Goal: Task Accomplishment & Management: Manage account settings

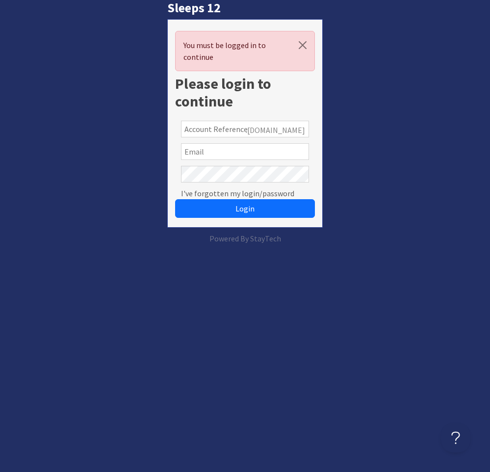
type input "freddie.v101@gmail.com"
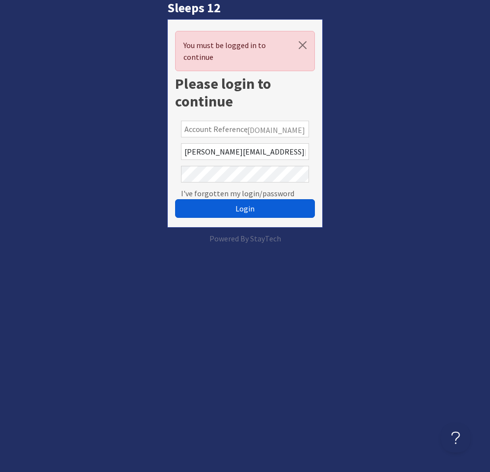
click at [251, 218] on div "Login" at bounding box center [245, 202] width 140 height 34
click at [254, 215] on button "Login" at bounding box center [245, 208] width 140 height 19
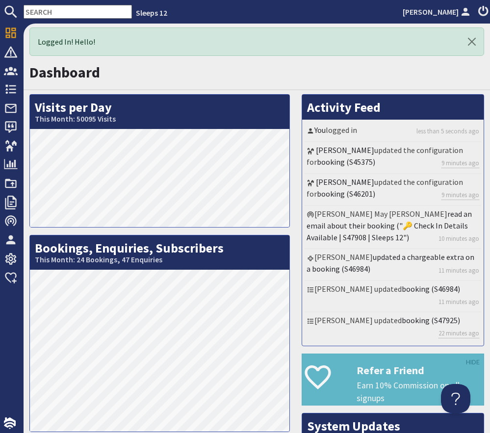
click at [78, 6] on input "text" at bounding box center [78, 12] width 108 height 14
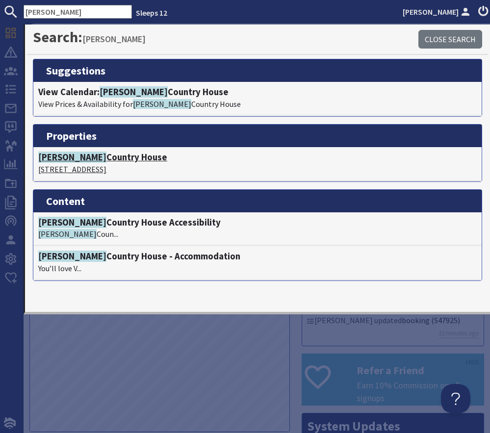
type input "viney hill"
click at [96, 156] on h4 "Viney Hill Country House" at bounding box center [257, 157] width 438 height 11
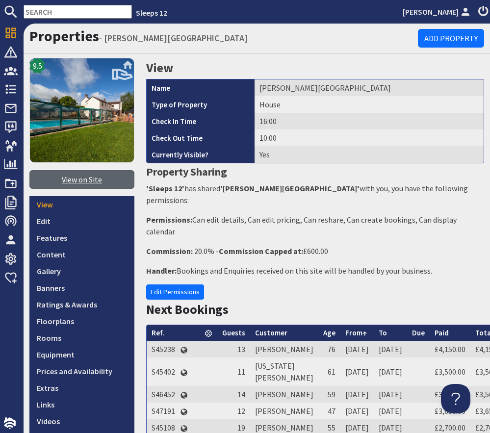
click at [110, 184] on link "View on Site" at bounding box center [81, 179] width 105 height 19
click at [40, 12] on input "text" at bounding box center [78, 12] width 108 height 14
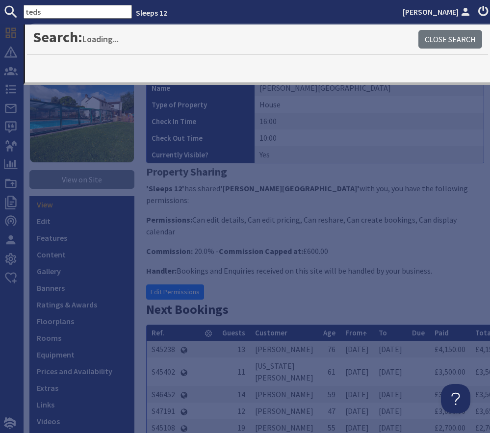
type input "teds"
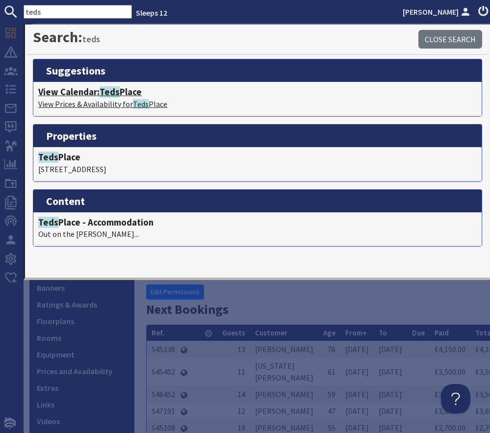
click at [117, 91] on span "Teds" at bounding box center [110, 91] width 20 height 11
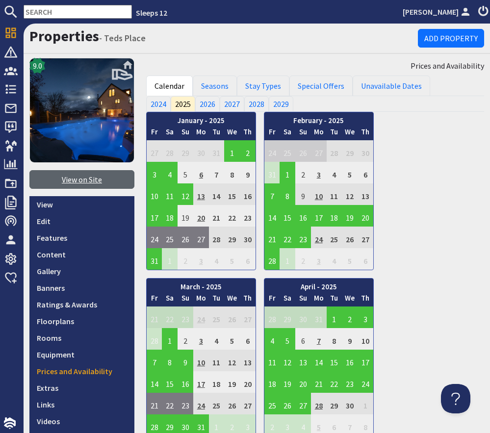
click at [95, 183] on link "View on Site" at bounding box center [81, 179] width 105 height 19
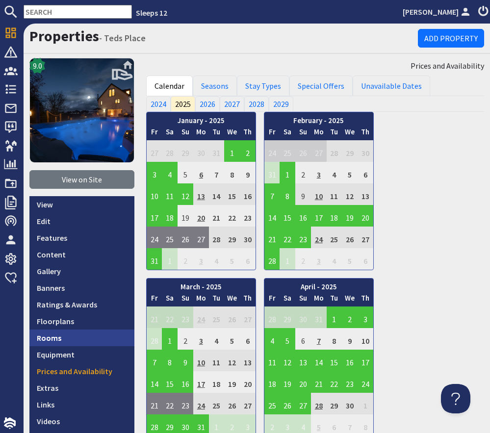
click at [74, 342] on link "Rooms" at bounding box center [81, 337] width 105 height 17
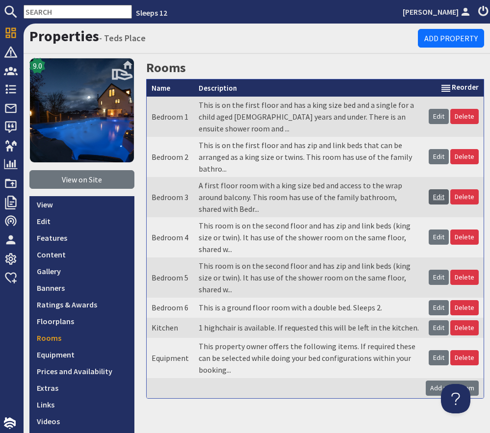
click at [437, 199] on link "Edit" at bounding box center [438, 196] width 20 height 15
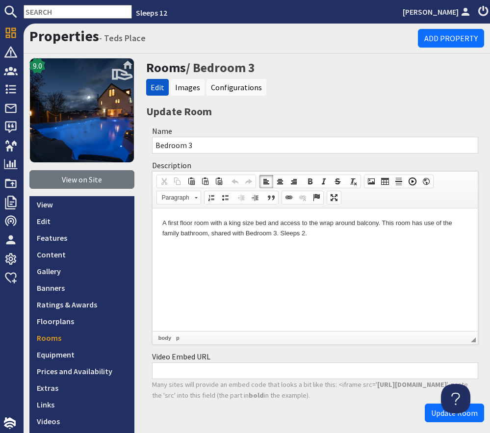
click at [277, 234] on p "A first floor room with a king size bed and access to the wrap around balcony. …" at bounding box center [314, 228] width 305 height 21
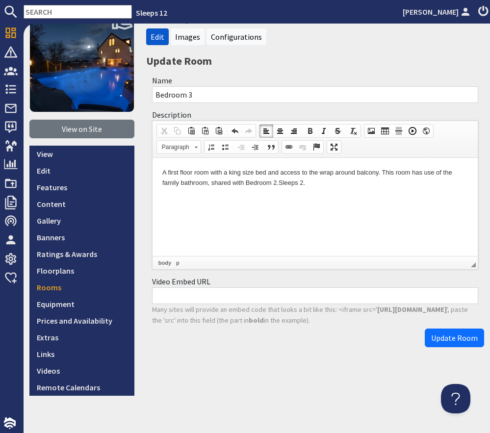
scroll to position [62, 0]
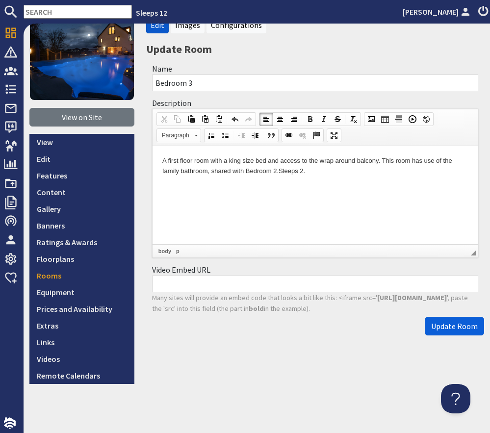
click at [445, 319] on button "Update Room" at bounding box center [454, 326] width 59 height 19
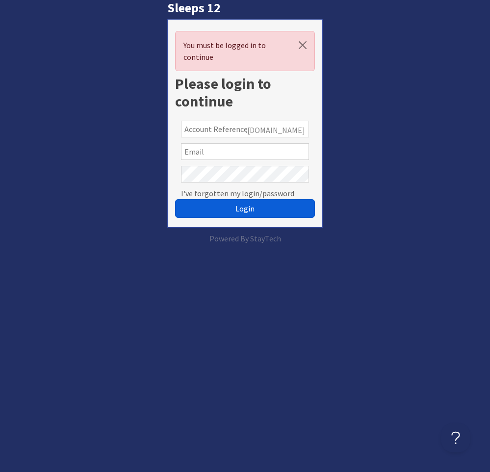
click at [250, 210] on span "Login" at bounding box center [244, 208] width 19 height 10
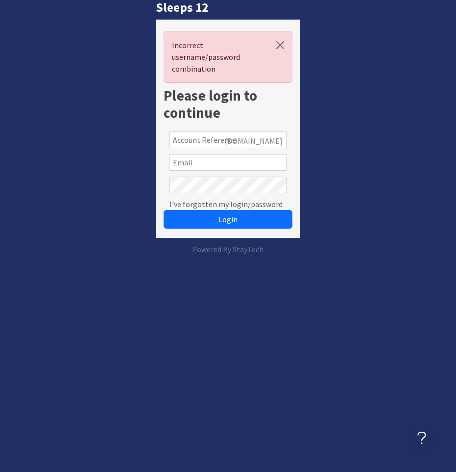
click at [207, 142] on input "text" at bounding box center [228, 139] width 117 height 17
click at [201, 172] on div at bounding box center [228, 162] width 128 height 23
click at [201, 165] on input "text" at bounding box center [228, 162] width 117 height 17
type input "[PERSON_NAME][EMAIL_ADDRESS][DOMAIN_NAME]"
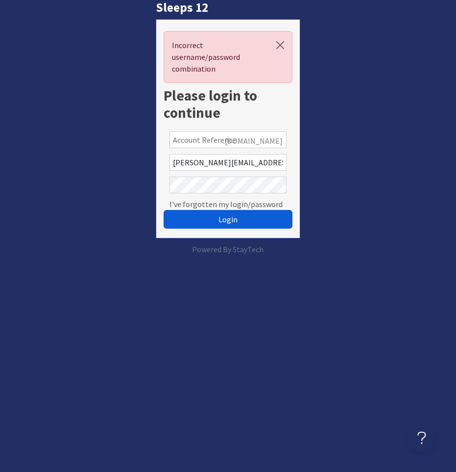
click at [200, 214] on button "Login" at bounding box center [228, 219] width 128 height 19
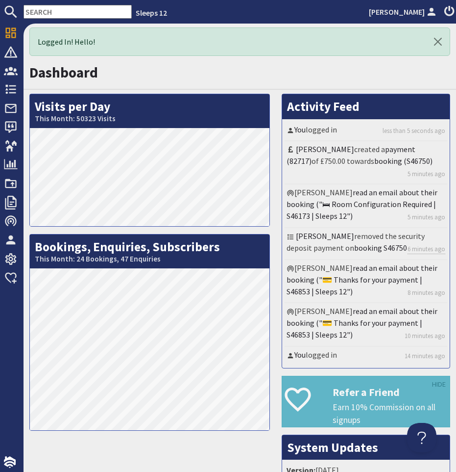
click at [45, 7] on input "text" at bounding box center [78, 12] width 108 height 14
click at [86, 10] on input "text" at bounding box center [78, 12] width 108 height 14
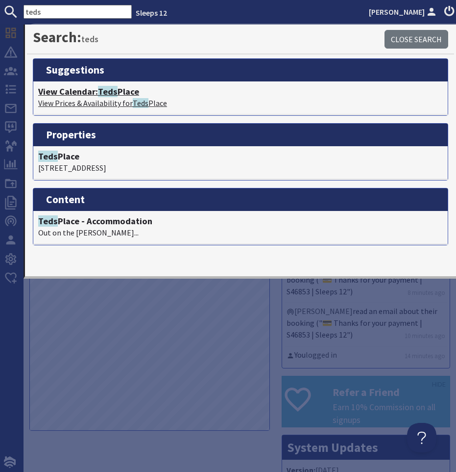
type input "teds"
click at [93, 91] on h4 "View Calendar: Teds Place" at bounding box center [240, 91] width 405 height 11
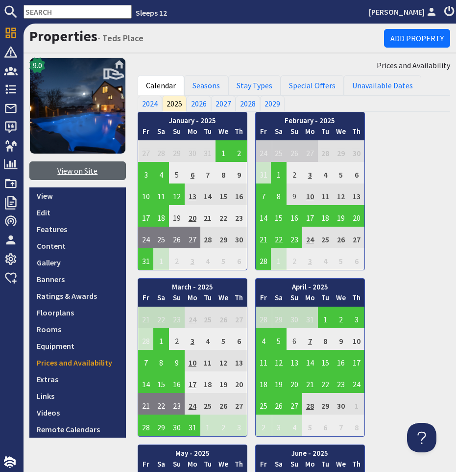
click at [77, 177] on link "View on Site" at bounding box center [77, 170] width 97 height 19
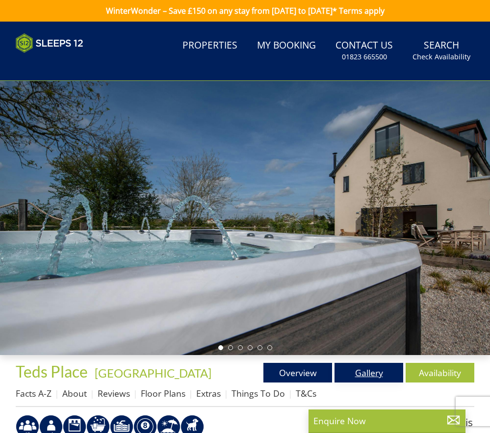
click at [377, 372] on link "Gallery" at bounding box center [368, 373] width 69 height 20
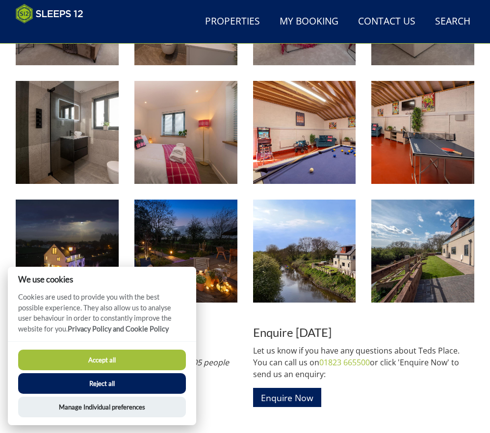
scroll to position [1145, 0]
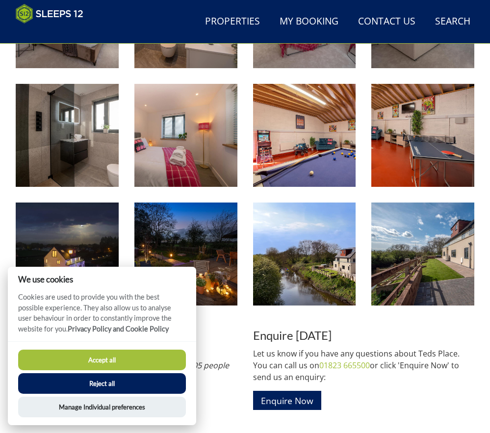
click at [143, 360] on button "Accept all" at bounding box center [102, 360] width 168 height 21
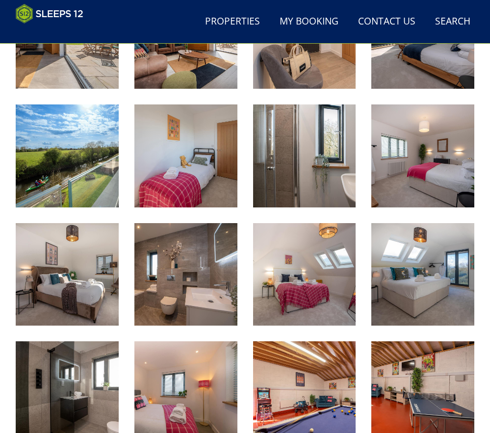
scroll to position [888, 0]
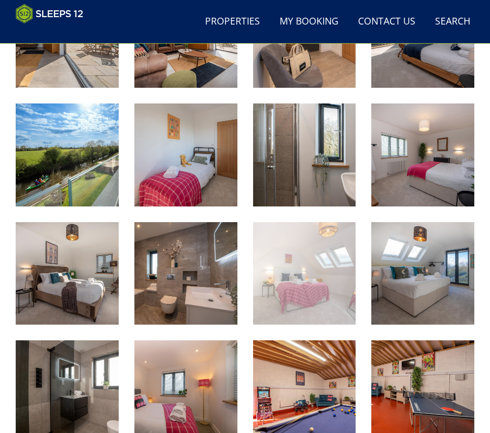
click at [288, 265] on img at bounding box center [304, 273] width 103 height 103
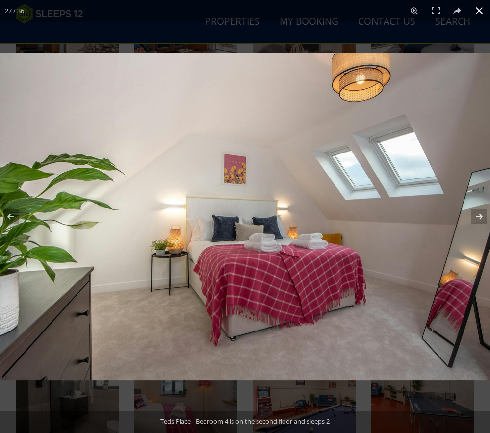
click at [478, 14] on button at bounding box center [479, 11] width 22 height 22
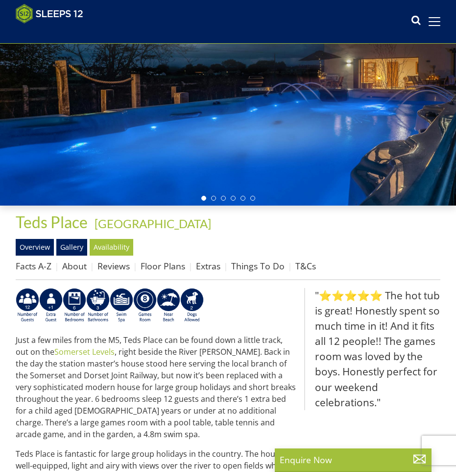
scroll to position [117, 0]
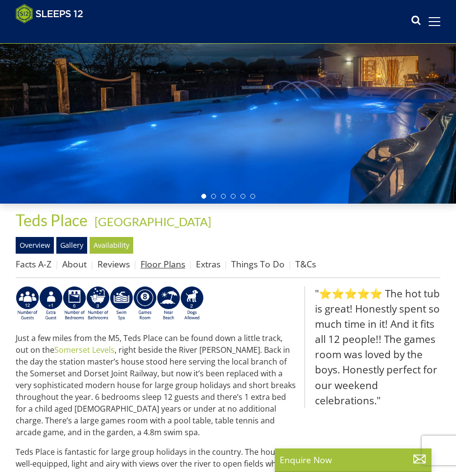
click at [169, 262] on link "Floor Plans" at bounding box center [163, 264] width 45 height 12
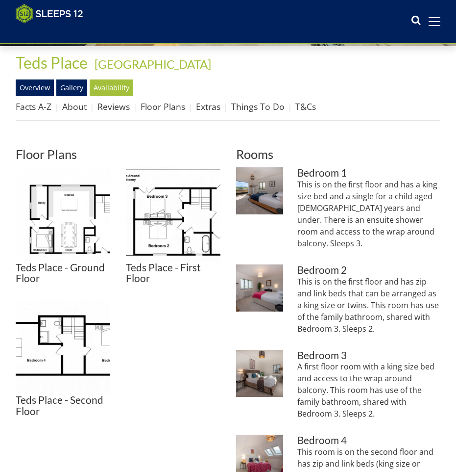
scroll to position [280, 0]
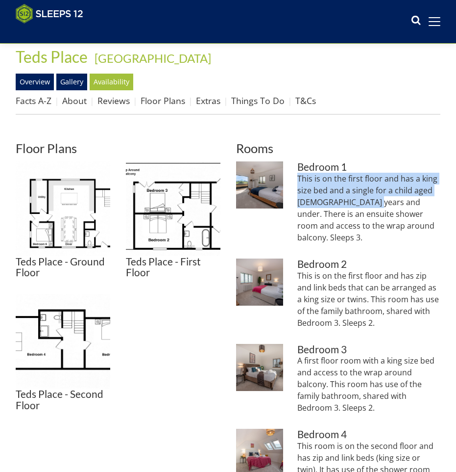
drag, startPoint x: 371, startPoint y: 200, endPoint x: 293, endPoint y: 180, distance: 80.1
click at [293, 180] on li "Teds Place - Bedroom 1, on the first floor can sleep 3 and has an ensuite showe…" at bounding box center [338, 206] width 205 height 90
copy p "This is on the first floor and has a king size bed and a single for a child age…"
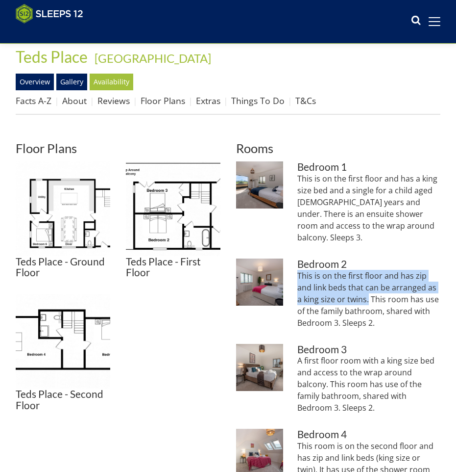
drag, startPoint x: 368, startPoint y: 286, endPoint x: 293, endPoint y: 259, distance: 79.2
click at [293, 259] on li "Teds Place - Bedroom 2 sleeps 2 in zip and link beds (super king or twin) Bedro…" at bounding box center [338, 297] width 205 height 78
copy p "This is on the first floor and has zip and link beds that can be arranged as a …"
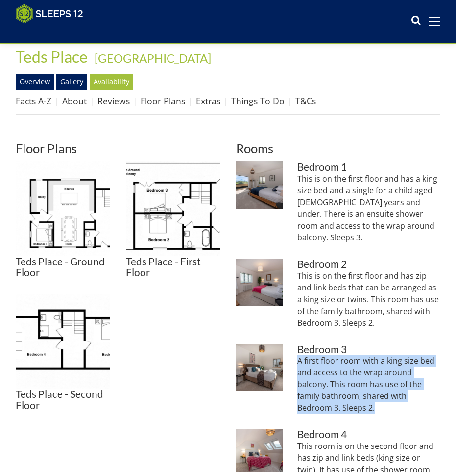
drag, startPoint x: 362, startPoint y: 394, endPoint x: 292, endPoint y: 348, distance: 83.5
click at [292, 348] on li "Teds Place - Bedroom 3 has a king size bed and access to the balcony Bedroom 3 …" at bounding box center [338, 383] width 205 height 78
copy p "A first floor room with a king size bed and access to the wrap around balcony. …"
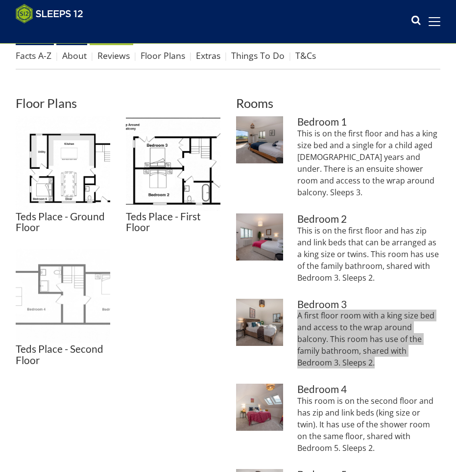
scroll to position [342, 0]
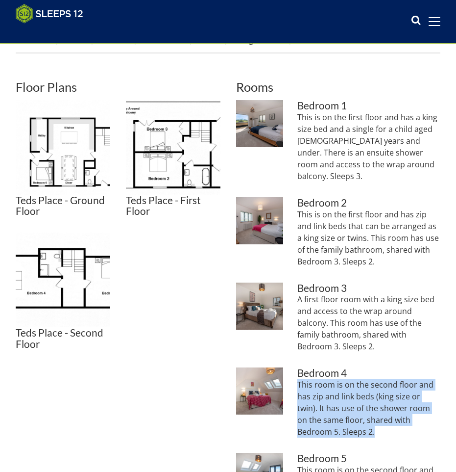
drag, startPoint x: 348, startPoint y: 419, endPoint x: 298, endPoint y: 374, distance: 67.0
click at [298, 378] on p "This room is on the second floor and has zip and link beds (king size or twin).…" at bounding box center [369, 407] width 143 height 59
copy p "This room is on the second floor and has zip and link beds (king size or twin).…"
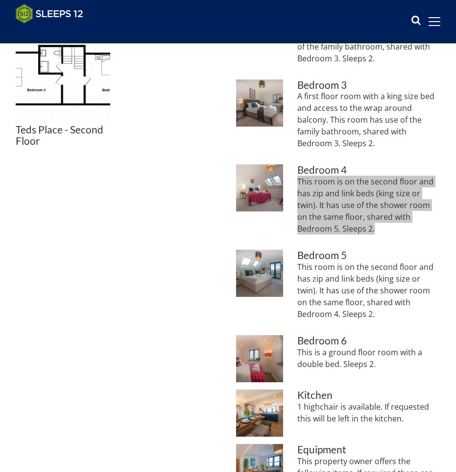
scroll to position [546, 0]
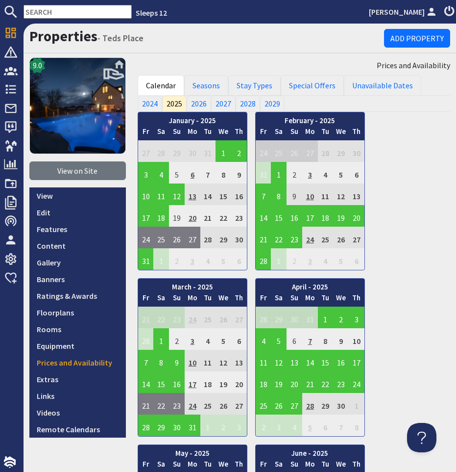
click at [38, 14] on input "text" at bounding box center [78, 12] width 108 height 14
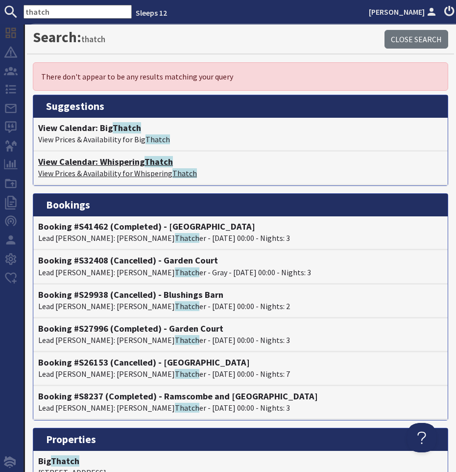
type input "thatch"
click at [116, 160] on h4 "View Calendar: Whispering Thatch" at bounding box center [240, 161] width 405 height 11
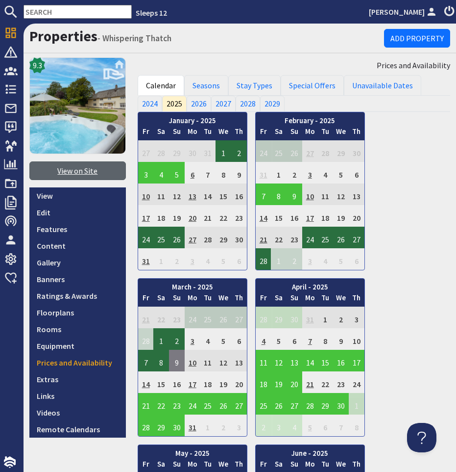
click at [83, 167] on link "View on Site" at bounding box center [77, 170] width 97 height 19
click at [82, 167] on link "View on Site" at bounding box center [77, 170] width 97 height 19
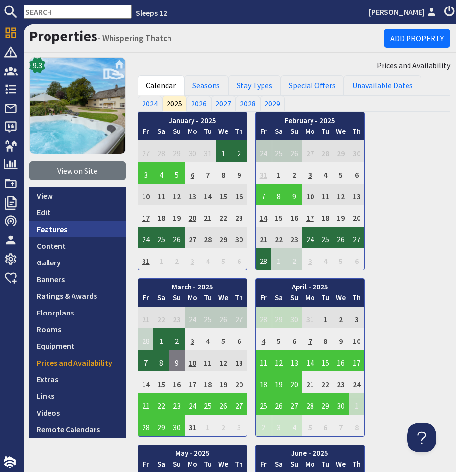
click at [81, 230] on link "Features" at bounding box center [77, 229] width 97 height 17
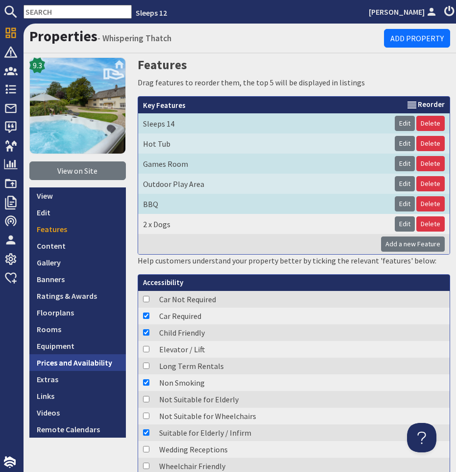
click at [60, 362] on link "Prices and Availability" at bounding box center [77, 362] width 97 height 17
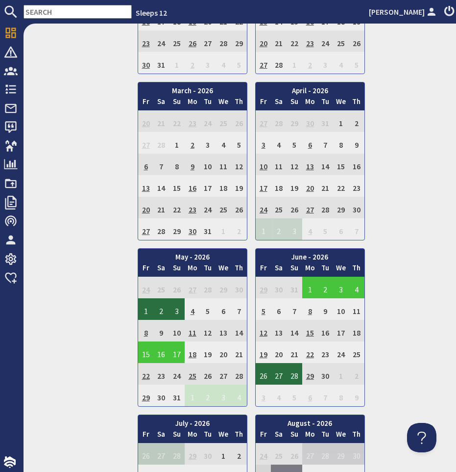
scroll to position [1827, 0]
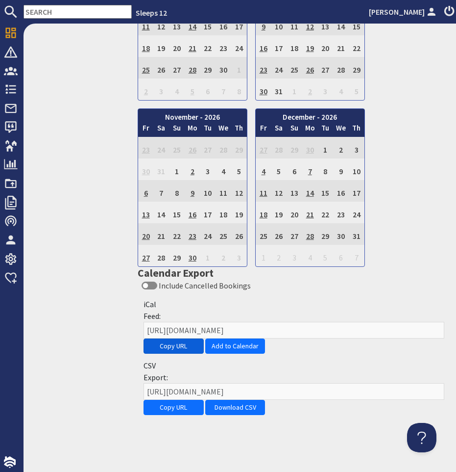
click at [163, 351] on button "Copy URL" at bounding box center [174, 345] width 60 height 15
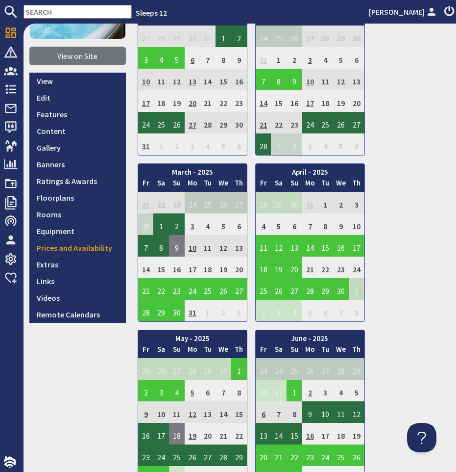
scroll to position [0, 0]
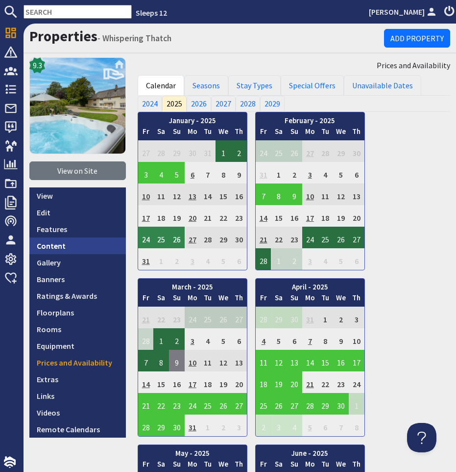
click at [48, 240] on link "Content" at bounding box center [77, 245] width 97 height 17
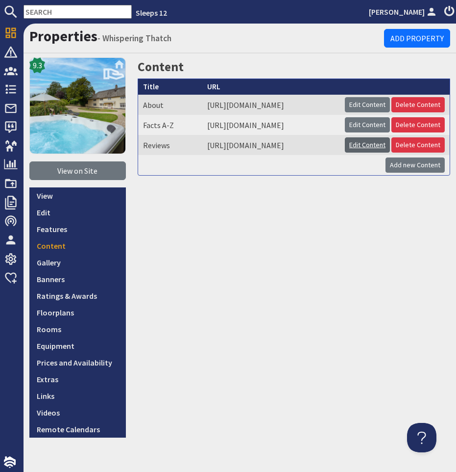
click at [374, 152] on link "Edit Content" at bounding box center [367, 144] width 45 height 15
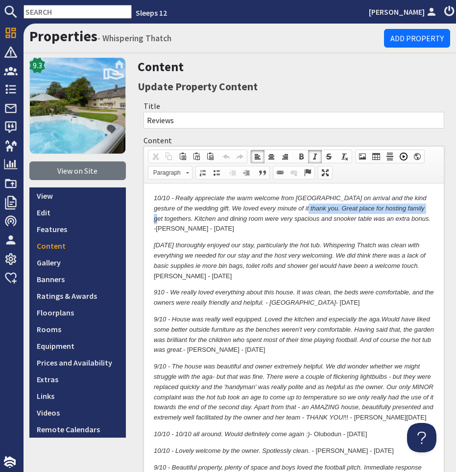
drag, startPoint x: 301, startPoint y: 207, endPoint x: 422, endPoint y: 207, distance: 120.6
click at [422, 207] on em "10/10 - Really appreciate the warm welcome from Pippa on arrival and the kind g…" at bounding box center [291, 213] width 277 height 38
copy em "Great place for hosting family get togethers"
click at [404, 217] on p "10/10 - Really appreciate the warm welcome from Pippa on arrival and the kind g…" at bounding box center [293, 213] width 280 height 41
click at [403, 217] on p "10/10 - Really appreciate the warm welcome from Pippa on arrival and the kind g…" at bounding box center [293, 213] width 280 height 41
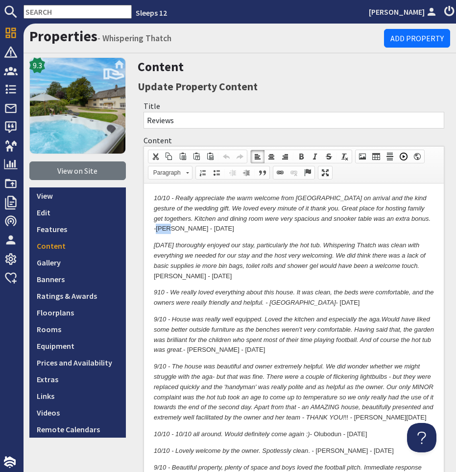
copy p "Pope"
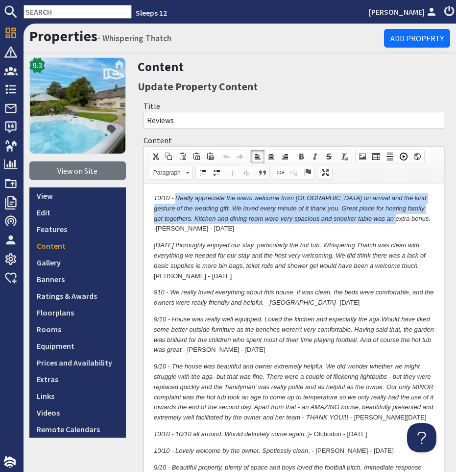
drag, startPoint x: 390, startPoint y: 221, endPoint x: 176, endPoint y: 198, distance: 214.9
click at [176, 198] on em "10/10 - Really appreciate the warm welcome from Pippa on arrival and the kind g…" at bounding box center [291, 213] width 277 height 38
copy em "Really appreciate the warm welcome from Pippa on arrival and the kind gesture o…"
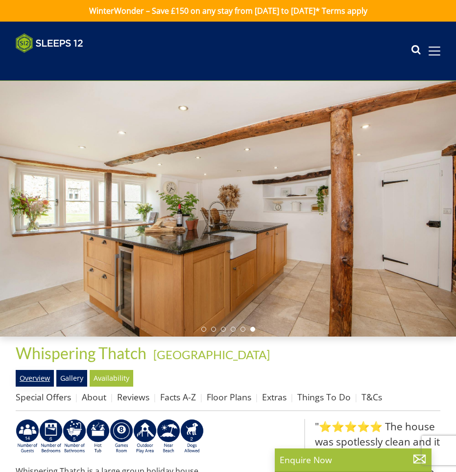
click at [46, 375] on link "Overview" at bounding box center [35, 378] width 38 height 17
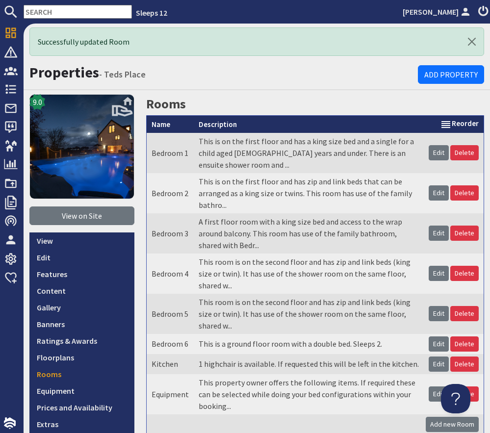
click at [74, 17] on input "text" at bounding box center [78, 12] width 108 height 14
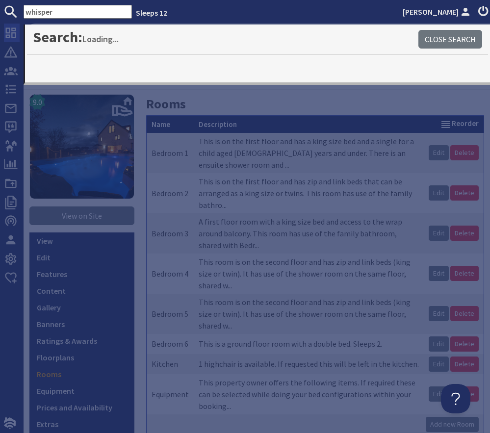
type input "whisper"
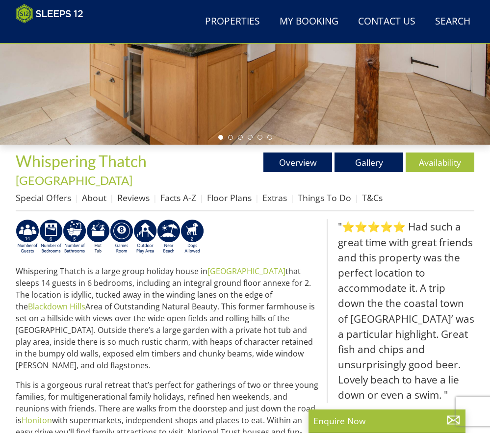
scroll to position [197, 0]
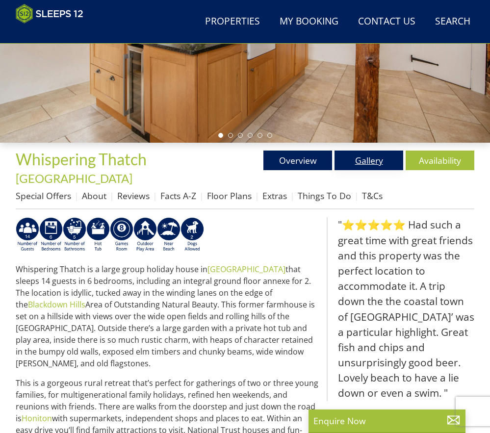
click at [365, 161] on link "Gallery" at bounding box center [368, 160] width 69 height 20
